Goal: Task Accomplishment & Management: Manage account settings

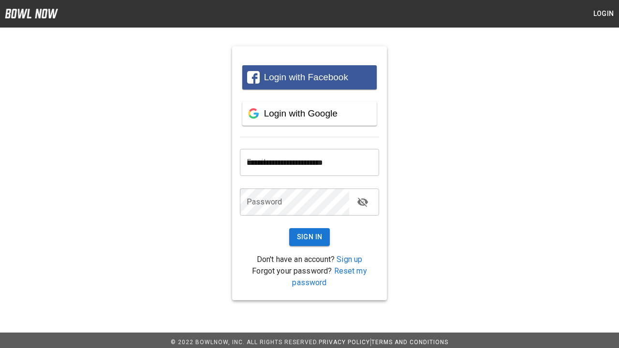
type input "**********"
click at [309, 237] on button "Sign In" at bounding box center [309, 237] width 41 height 18
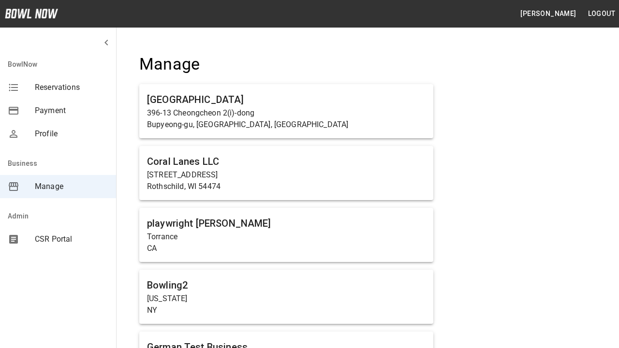
click at [58, 187] on span "Manage" at bounding box center [72, 187] width 74 height 12
